Goal: Task Accomplishment & Management: Use online tool/utility

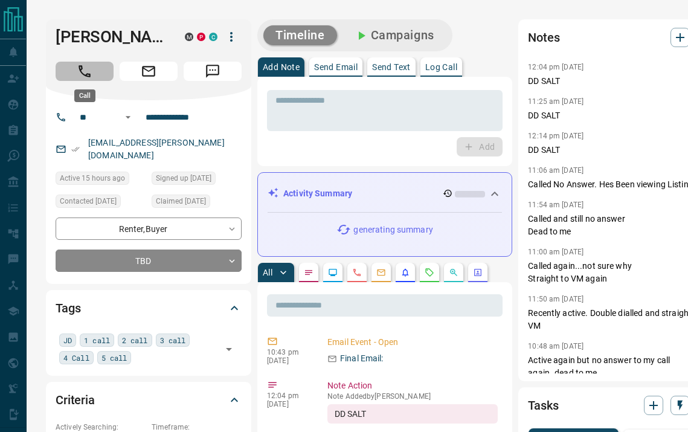
click at [95, 75] on button "Call" at bounding box center [85, 71] width 58 height 19
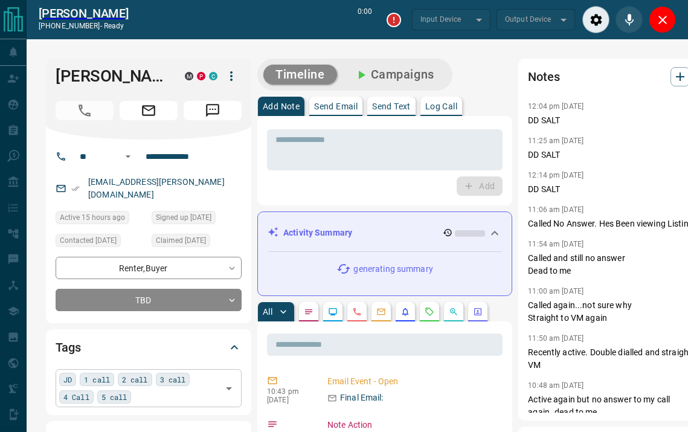
click at [144, 390] on div "JD 1 call 2 call 3 call 4 Call 5 call ​" at bounding box center [149, 387] width 186 height 37
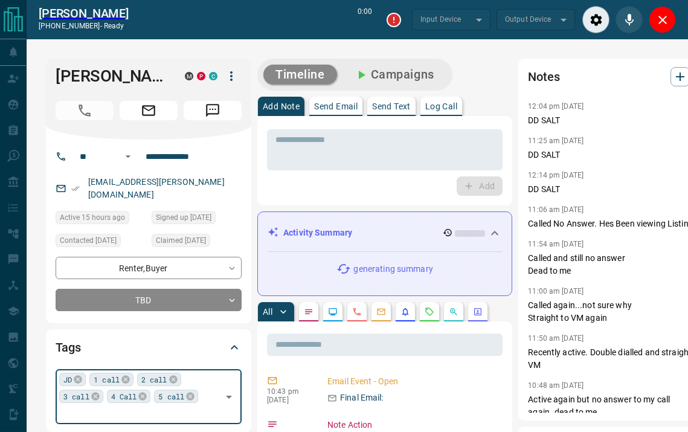
type input "*******"
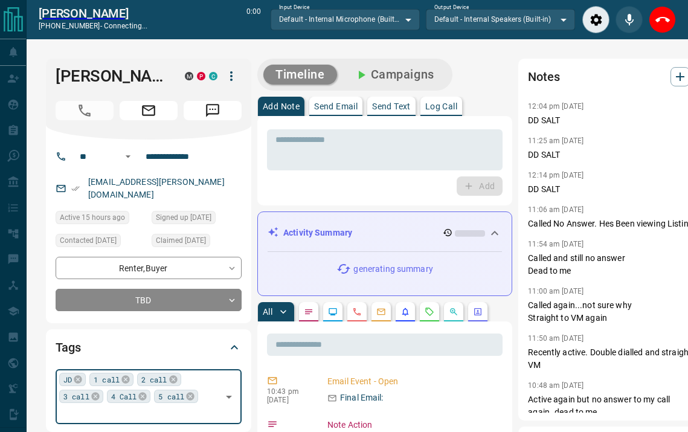
type input "*"
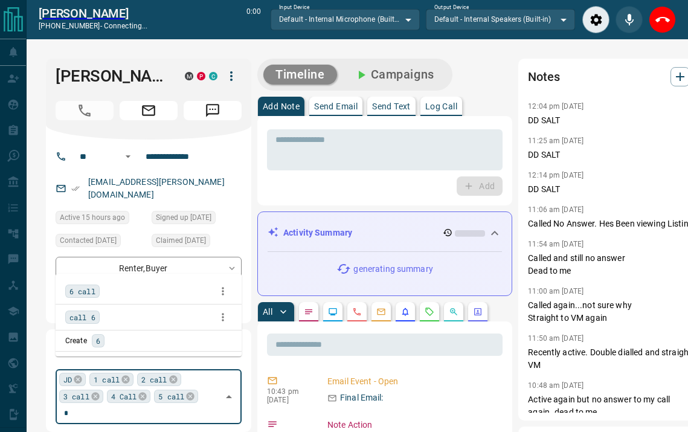
click at [92, 286] on span "6 call" at bounding box center [82, 291] width 26 height 12
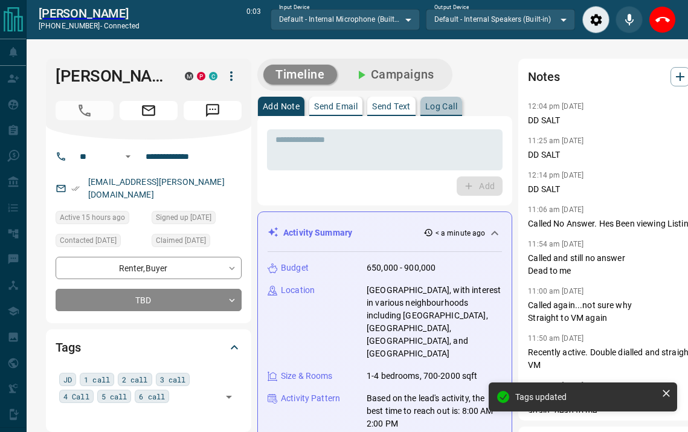
click at [439, 100] on button "Log Call" at bounding box center [442, 106] width 42 height 19
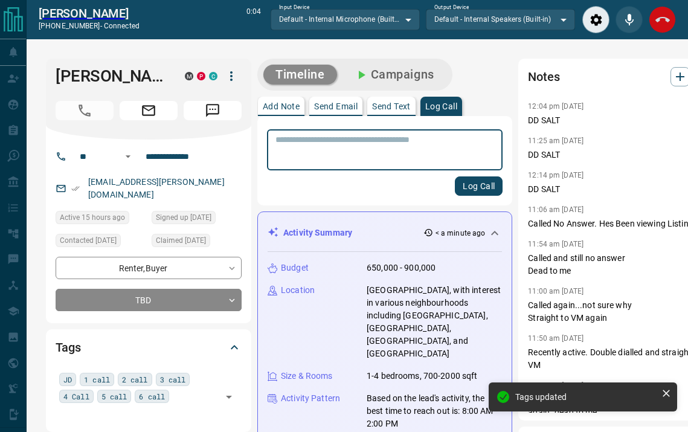
click at [657, 22] on icon "End Call" at bounding box center [663, 19] width 15 height 5
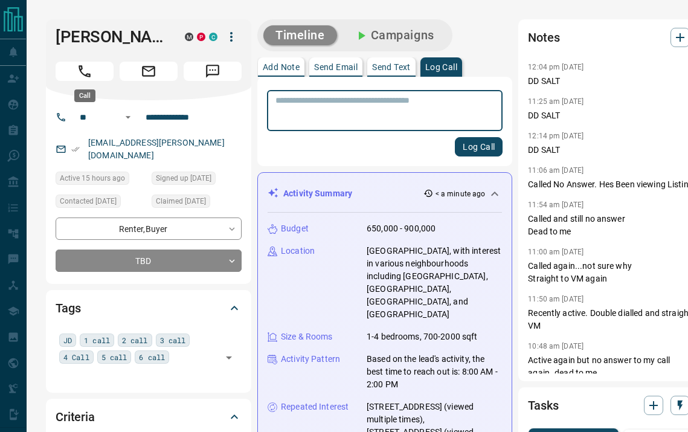
click at [95, 75] on button "Call" at bounding box center [85, 71] width 58 height 19
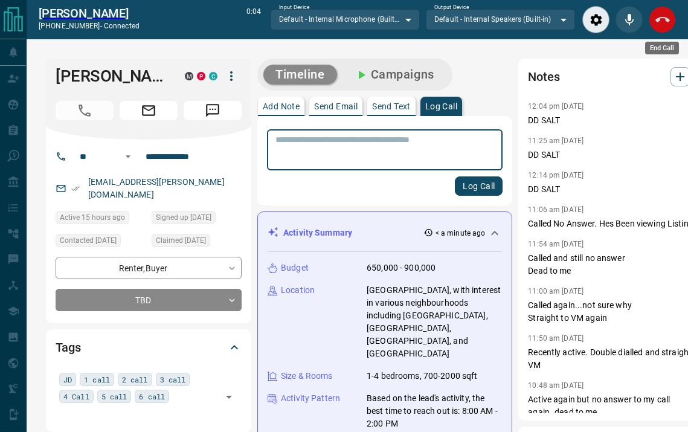
click at [658, 30] on button "End Call" at bounding box center [662, 19] width 27 height 27
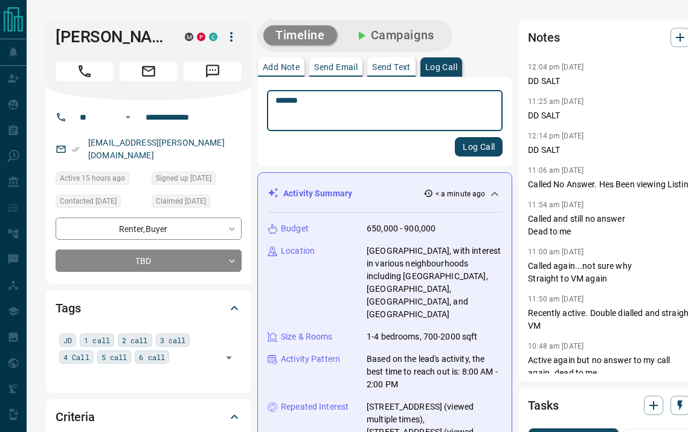
type textarea "*******"
click at [457, 143] on button "Log Call" at bounding box center [479, 146] width 48 height 19
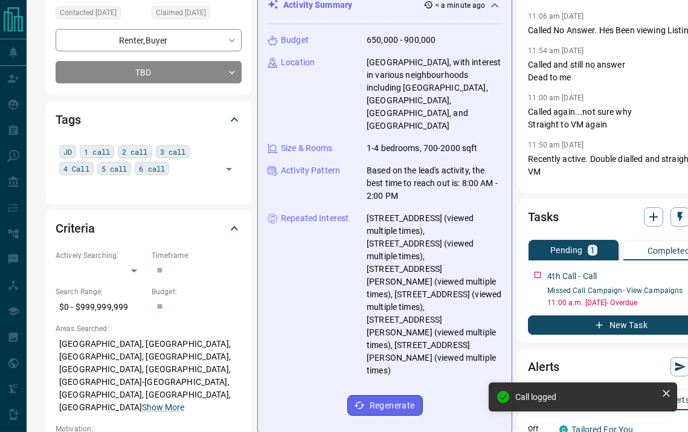
scroll to position [180, 0]
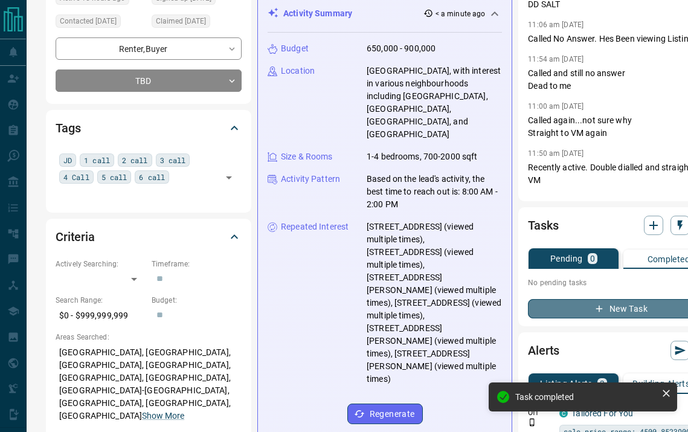
click at [543, 318] on button "New Task" at bounding box center [621, 308] width 186 height 19
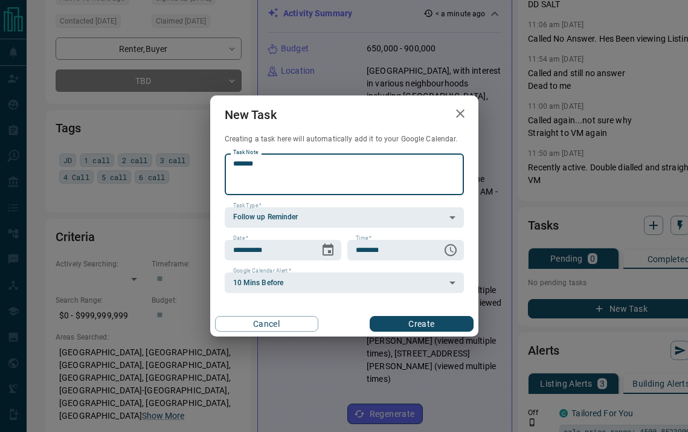
type textarea "*******"
click at [462, 317] on button "Create" at bounding box center [421, 324] width 103 height 16
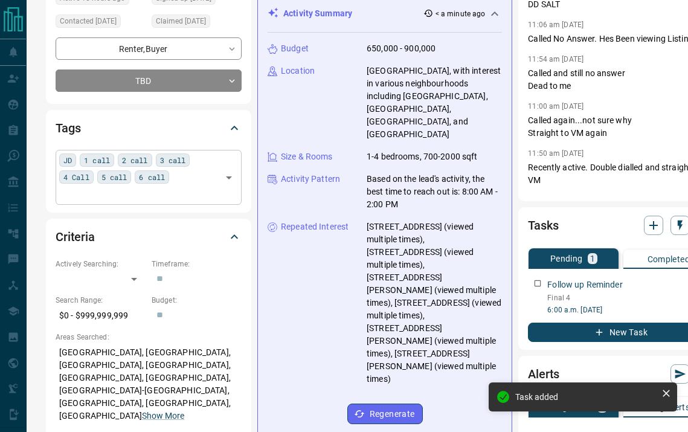
click at [202, 172] on div "JD 1 call 2 call 3 call 4 Call 5 call 6 call ​" at bounding box center [149, 177] width 186 height 54
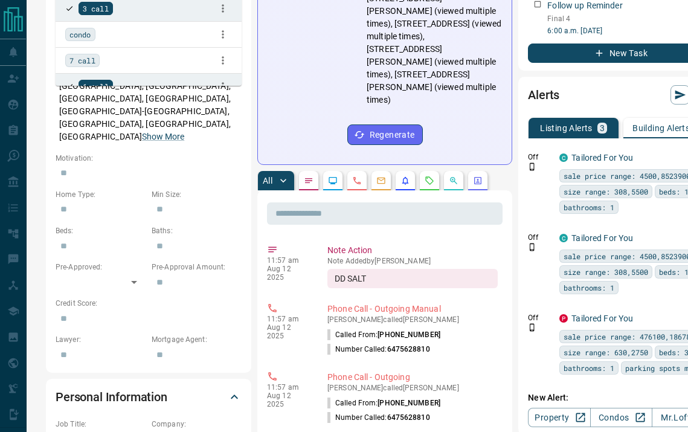
scroll to position [0, 0]
